Goal: Task Accomplishment & Management: Manage account settings

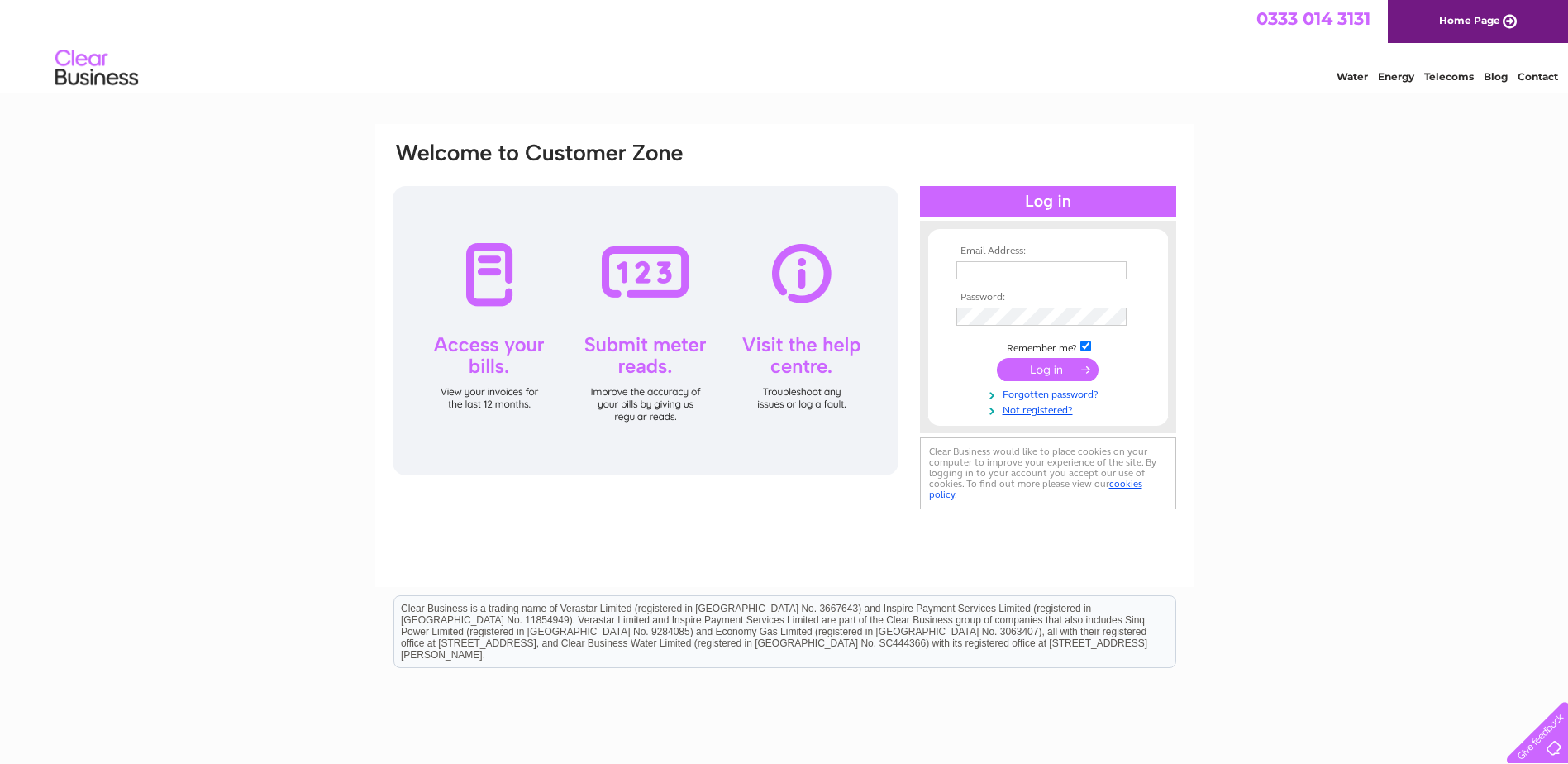
type input "[PERSON_NAME][EMAIL_ADDRESS][DOMAIN_NAME]"
click at [1038, 376] on input "submit" at bounding box center [1048, 370] width 101 height 24
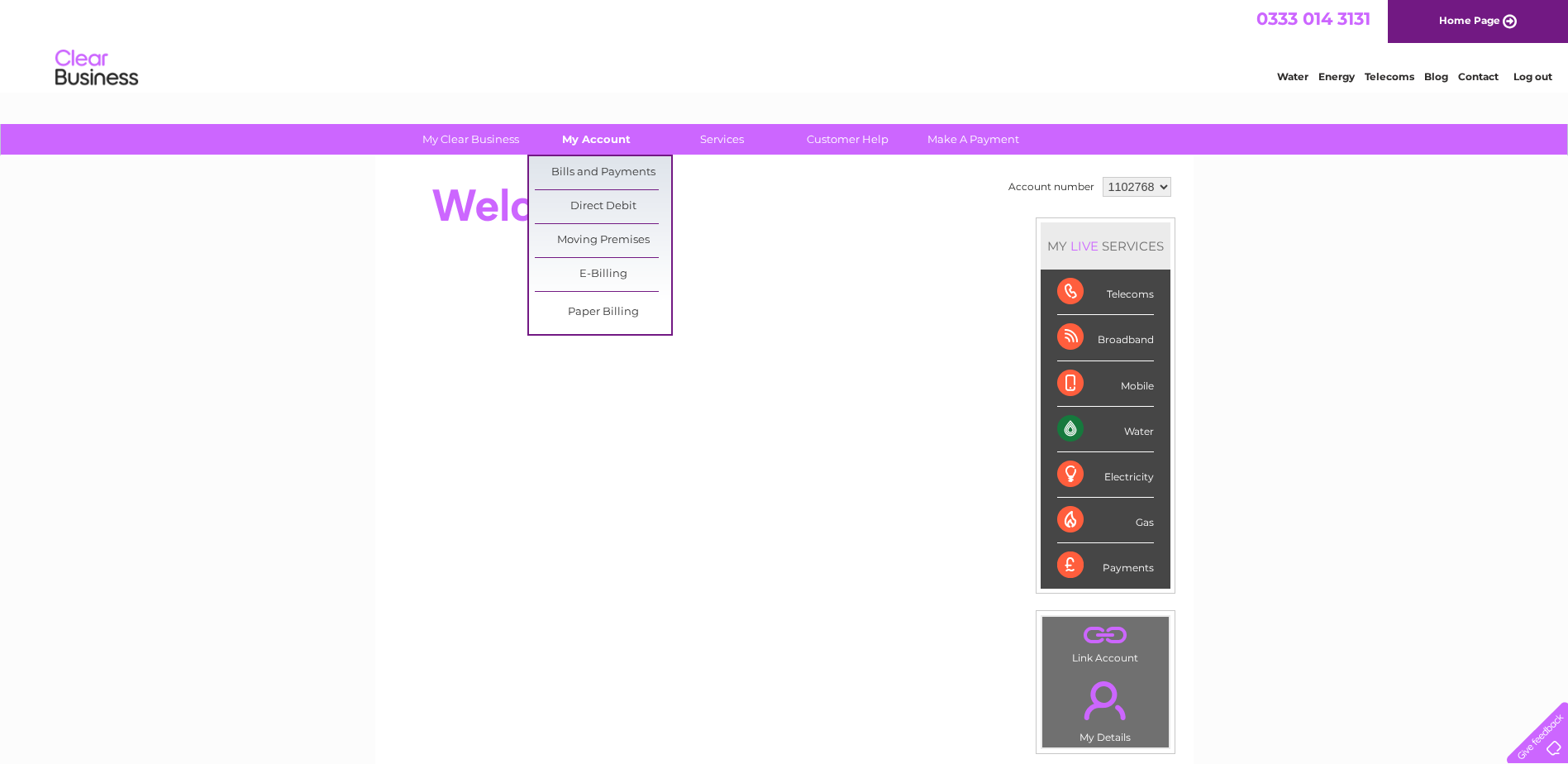
click at [588, 143] on link "My Account" at bounding box center [596, 139] width 137 height 30
click at [591, 169] on link "Bills and Payments" at bounding box center [603, 173] width 137 height 33
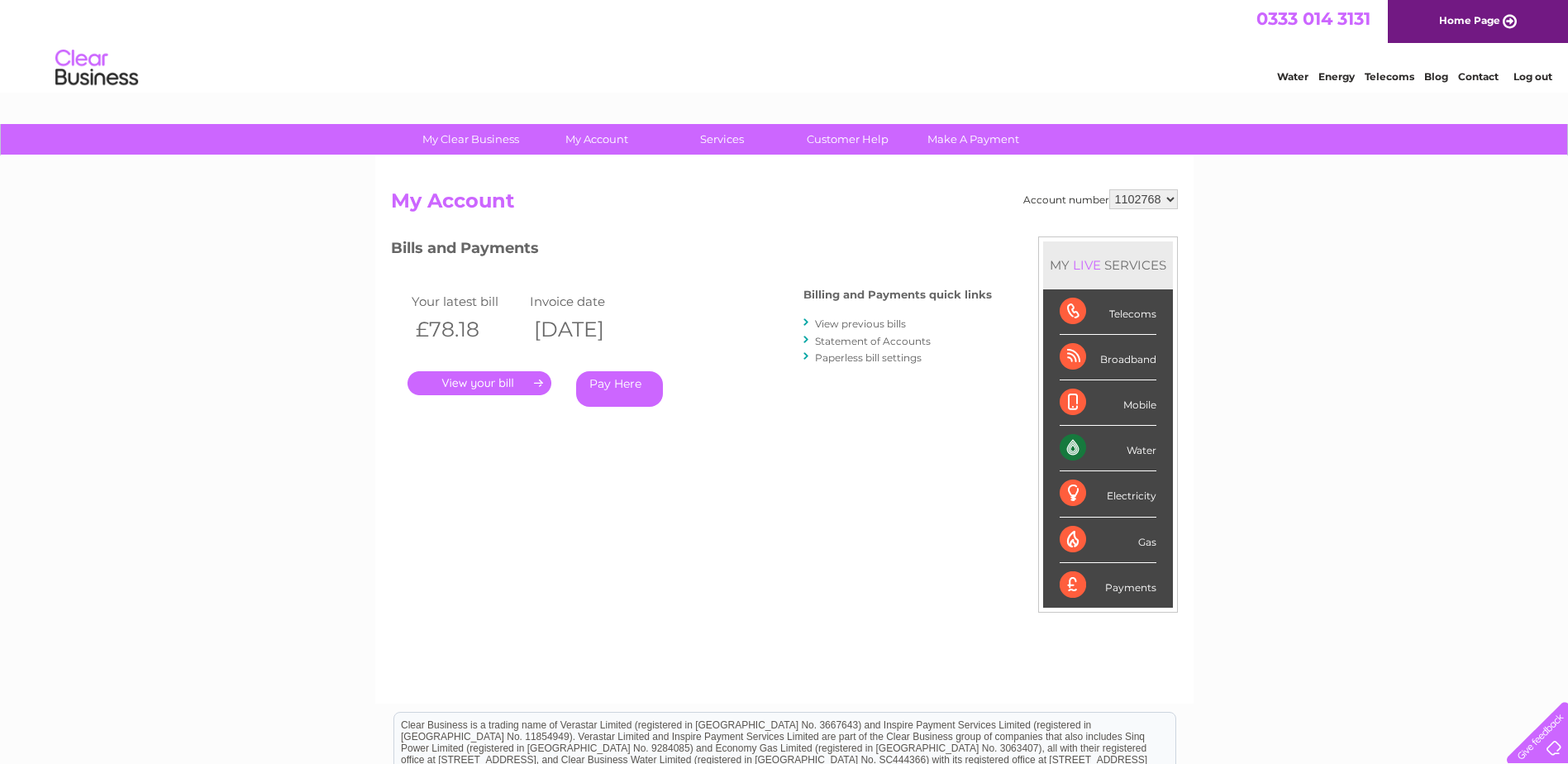
click at [462, 373] on link "." at bounding box center [479, 382] width 144 height 24
